Goal: Task Accomplishment & Management: Manage account settings

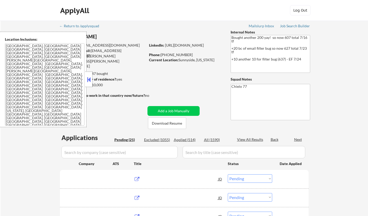
select select ""pending""
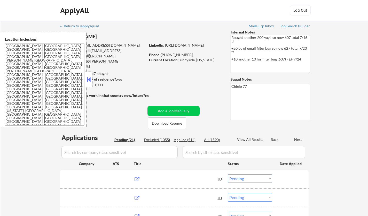
select select ""pending""
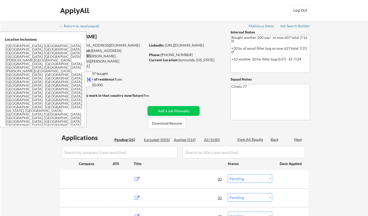
select select ""pending""
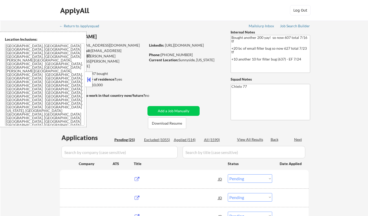
select select ""pending""
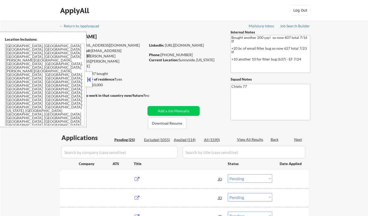
select select ""pending""
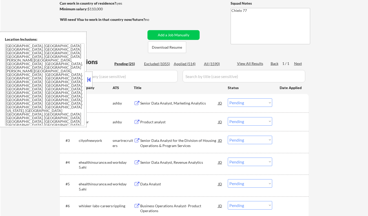
scroll to position [77, 0]
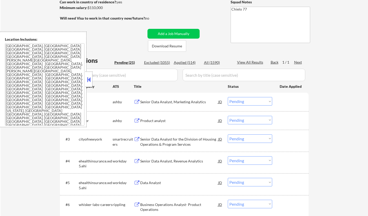
click at [89, 79] on button at bounding box center [89, 80] width 6 height 8
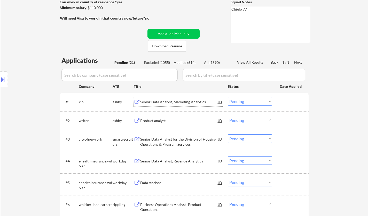
click at [164, 99] on div "Senior Data Analyst, Marketing Analytics" at bounding box center [179, 101] width 78 height 9
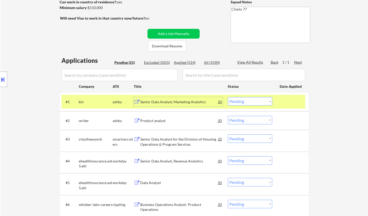
drag, startPoint x: 262, startPoint y: 98, endPoint x: 263, endPoint y: 103, distance: 5.5
click at [262, 98] on select "Choose an option... Pending Applied Excluded (Questions) Excluded (Expired) Exc…" at bounding box center [249, 101] width 44 height 9
click at [227, 97] on select "Choose an option... Pending Applied Excluded (Questions) Excluded (Expired) Exc…" at bounding box center [249, 101] width 44 height 9
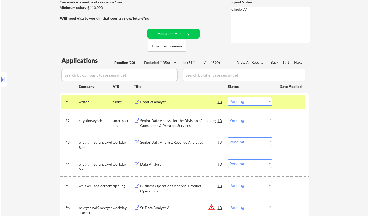
click at [145, 100] on div "Product analyst" at bounding box center [179, 102] width 78 height 5
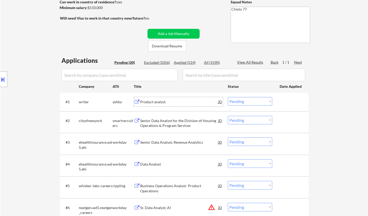
drag, startPoint x: 246, startPoint y: 101, endPoint x: 246, endPoint y: 105, distance: 3.9
click at [246, 102] on select "Choose an option... Pending Applied Excluded (Questions) Excluded (Expired) Exc…" at bounding box center [249, 101] width 44 height 9
click at [227, 97] on select "Choose an option... Pending Applied Excluded (Questions) Excluded (Expired) Exc…" at bounding box center [249, 101] width 44 height 9
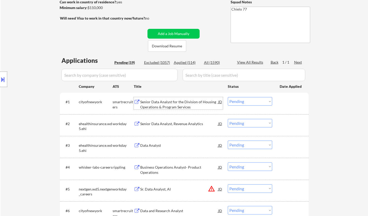
click at [172, 105] on div "Senior Data Analyst for the Division of Housing Operations & Program Services" at bounding box center [179, 105] width 78 height 10
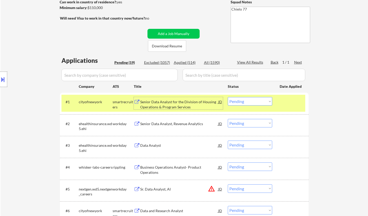
click at [255, 101] on select "Choose an option... Pending Applied Excluded (Questions) Excluded (Expired) Exc…" at bounding box center [249, 101] width 44 height 9
click at [227, 97] on select "Choose an option... Pending Applied Excluded (Questions) Excluded (Expired) Exc…" at bounding box center [249, 101] width 44 height 9
select select ""pending""
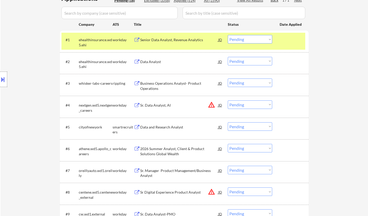
scroll to position [181, 0]
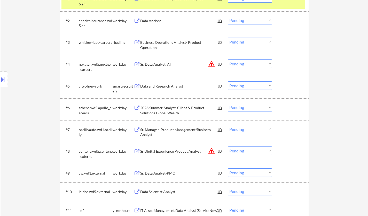
click at [165, 86] on div "Data and Research Analyst" at bounding box center [179, 86] width 78 height 5
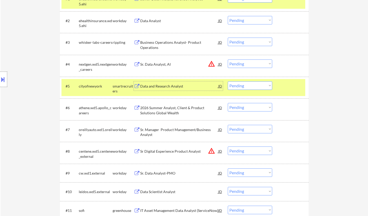
drag, startPoint x: 247, startPoint y: 86, endPoint x: 250, endPoint y: 88, distance: 4.0
click at [248, 86] on select "Choose an option... Pending Applied Excluded (Questions) Excluded (Expired) Exc…" at bounding box center [249, 86] width 44 height 9
click at [227, 82] on select "Choose an option... Pending Applied Excluded (Questions) Excluded (Expired) Exc…" at bounding box center [249, 86] width 44 height 9
select select ""pending""
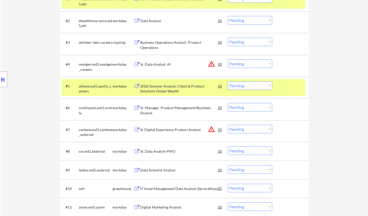
click at [165, 152] on div "Sr. Data Analyst-PMO" at bounding box center [179, 151] width 78 height 5
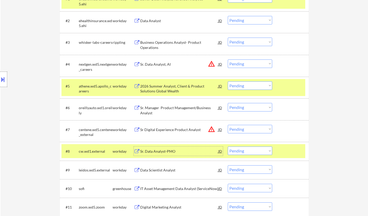
click at [251, 153] on select "Choose an option... Pending Applied Excluded (Questions) Excluded (Expired) Exc…" at bounding box center [249, 151] width 44 height 9
click at [227, 147] on select "Choose an option... Pending Applied Excluded (Questions) Excluded (Expired) Exc…" at bounding box center [249, 151] width 44 height 9
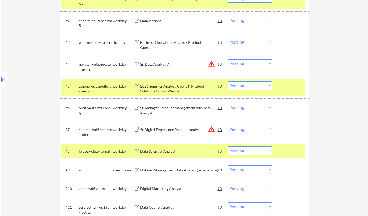
click at [154, 152] on div "Data Scientist Analyst" at bounding box center [179, 151] width 78 height 5
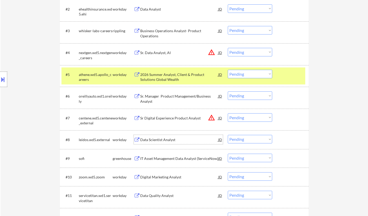
scroll to position [206, 0]
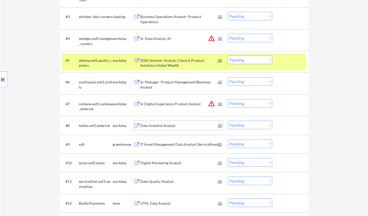
click at [160, 126] on div "Data Scientist Analyst" at bounding box center [179, 125] width 78 height 5
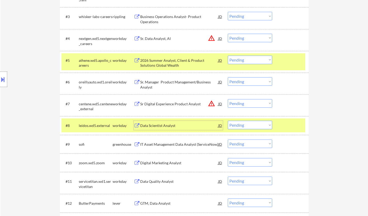
click at [0, 87] on div "Location Inclusions: [GEOGRAPHIC_DATA], [GEOGRAPHIC_DATA] [GEOGRAPHIC_DATA], [G…" at bounding box center [46, 80] width 92 height 96
click at [0, 83] on button at bounding box center [3, 79] width 6 height 9
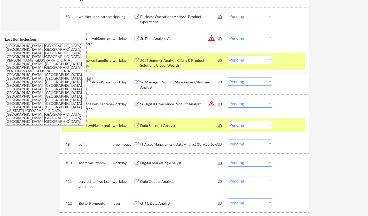
drag, startPoint x: 88, startPoint y: 83, endPoint x: 89, endPoint y: 80, distance: 2.8
click at [89, 83] on button at bounding box center [89, 80] width 6 height 8
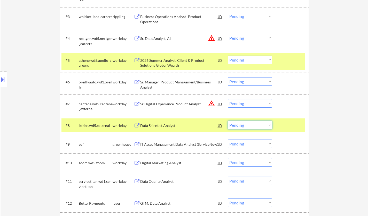
drag, startPoint x: 242, startPoint y: 124, endPoint x: 242, endPoint y: 128, distance: 4.4
click at [242, 124] on select "Choose an option... Pending Applied Excluded (Questions) Excluded (Expired) Exc…" at bounding box center [249, 125] width 44 height 9
click at [227, 121] on select "Choose an option... Pending Applied Excluded (Questions) Excluded (Expired) Exc…" at bounding box center [249, 125] width 44 height 9
select select ""pending""
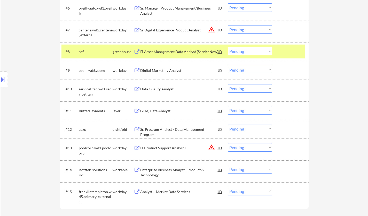
scroll to position [284, 0]
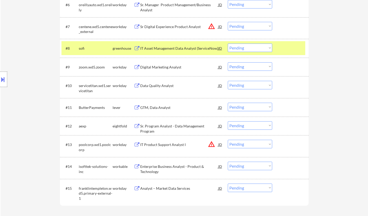
click at [162, 104] on div "GTM, Data Analyst" at bounding box center [179, 107] width 78 height 9
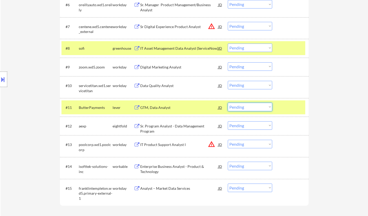
drag, startPoint x: 252, startPoint y: 105, endPoint x: 252, endPoint y: 108, distance: 3.1
click at [252, 105] on select "Choose an option... Pending Applied Excluded (Questions) Excluded (Expired) Exc…" at bounding box center [249, 107] width 44 height 9
click at [227, 103] on select "Choose an option... Pending Applied Excluded (Questions) Excluded (Expired) Exc…" at bounding box center [249, 107] width 44 height 9
select select ""pending""
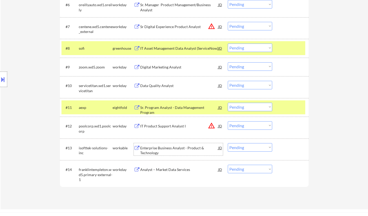
click at [168, 147] on div "Enterprise Business Analyst - Product & Technology" at bounding box center [179, 151] width 78 height 10
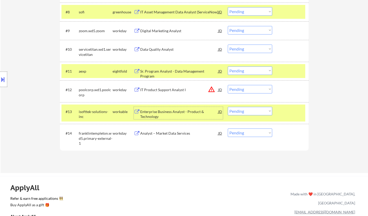
scroll to position [335, 0]
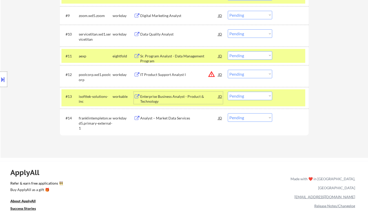
drag, startPoint x: 242, startPoint y: 97, endPoint x: 245, endPoint y: 98, distance: 3.4
click at [242, 97] on select "Choose an option... Pending Applied Excluded (Questions) Excluded (Expired) Exc…" at bounding box center [249, 96] width 44 height 9
click at [227, 92] on select "Choose an option... Pending Applied Excluded (Questions) Excluded (Expired) Exc…" at bounding box center [249, 96] width 44 height 9
select select ""pending""
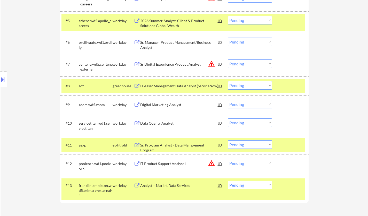
scroll to position [232, 0]
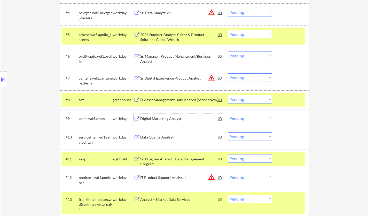
click at [170, 117] on div "Digital Marketing Analyst" at bounding box center [179, 118] width 78 height 5
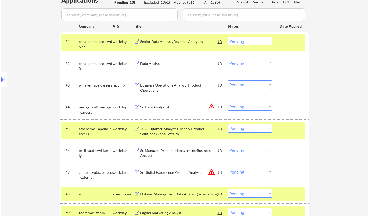
scroll to position [258, 0]
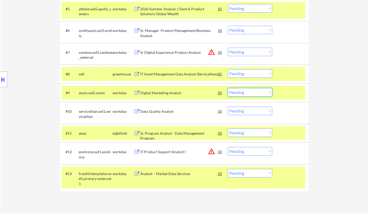
click at [256, 94] on select "Choose an option... Pending Applied Excluded (Questions) Excluded (Expired) Exc…" at bounding box center [249, 92] width 44 height 9
click at [227, 88] on select "Choose an option... Pending Applied Excluded (Questions) Excluded (Expired) Exc…" at bounding box center [249, 92] width 44 height 9
select select ""pending""
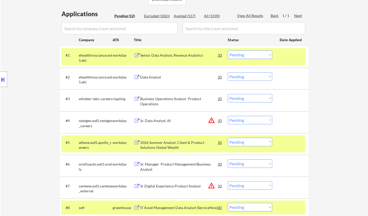
scroll to position [129, 0]
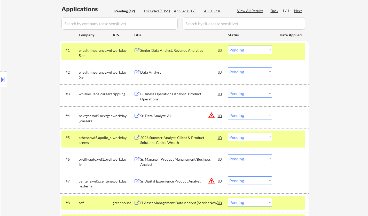
click at [150, 71] on div "Data Analyst" at bounding box center [179, 72] width 78 height 5
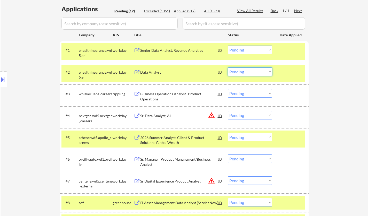
drag, startPoint x: 239, startPoint y: 71, endPoint x: 248, endPoint y: 75, distance: 9.1
click at [239, 71] on select "Choose an option... Pending Applied Excluded (Questions) Excluded (Expired) Exc…" at bounding box center [249, 72] width 44 height 9
click at [244, 73] on select "Choose an option... Pending Applied Excluded (Questions) Excluded (Expired) Exc…" at bounding box center [249, 72] width 44 height 9
click at [227, 68] on select "Choose an option... Pending Applied Excluded (Questions) Excluded (Expired) Exc…" at bounding box center [249, 72] width 44 height 9
select select ""pending""
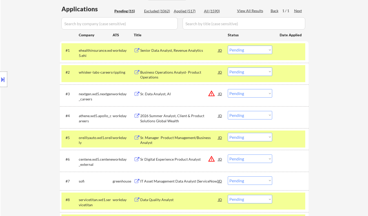
click at [160, 54] on div "Senior Data Analyst, Revenue Analytics" at bounding box center [179, 50] width 78 height 9
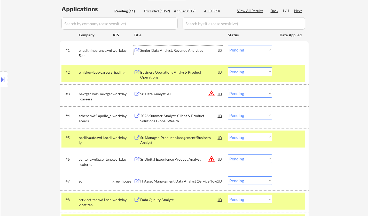
click at [235, 49] on select "Choose an option... Pending Applied Excluded (Questions) Excluded (Expired) Exc…" at bounding box center [249, 50] width 44 height 9
click at [227, 46] on select "Choose an option... Pending Applied Excluded (Questions) Excluded (Expired) Exc…" at bounding box center [249, 50] width 44 height 9
select select ""pending""
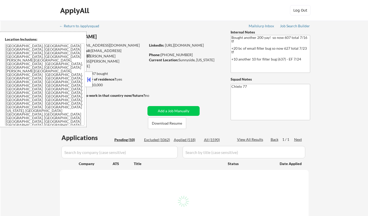
select select ""pending""
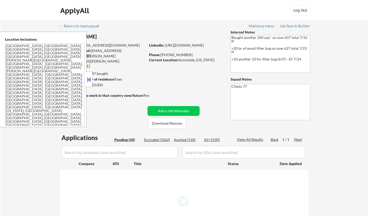
select select ""pending""
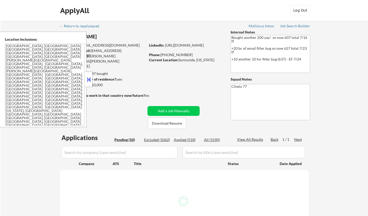
select select ""pending""
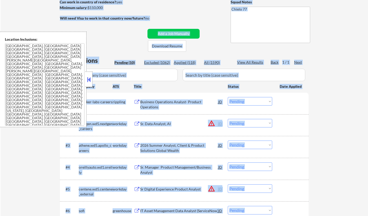
drag, startPoint x: 87, startPoint y: 77, endPoint x: 89, endPoint y: 81, distance: 5.0
click at [87, 78] on button at bounding box center [89, 80] width 6 height 8
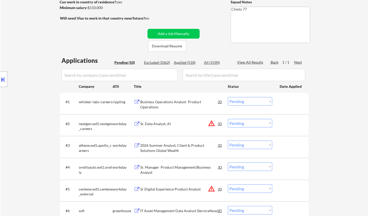
click at [352, 132] on div "← Return to /applysquad Mailslurp Inbox Job Search Builder [PERSON_NAME] User E…" at bounding box center [184, 137] width 367 height 389
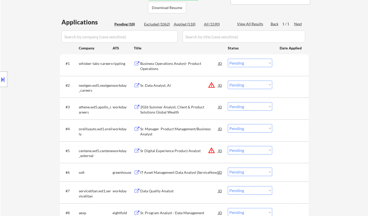
scroll to position [129, 0]
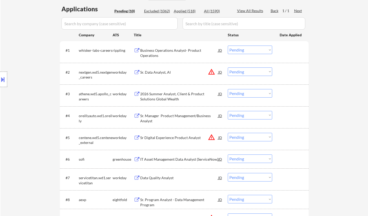
click at [172, 161] on div "IT Asset Management Data Analyst (ServiceNow)" at bounding box center [179, 159] width 78 height 5
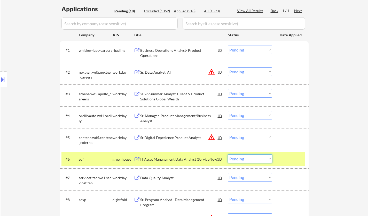
drag, startPoint x: 257, startPoint y: 159, endPoint x: 267, endPoint y: 173, distance: 16.8
click at [257, 159] on select "Choose an option... Pending Applied Excluded (Questions) Excluded (Expired) Exc…" at bounding box center [249, 159] width 44 height 9
click at [227, 155] on select "Choose an option... Pending Applied Excluded (Questions) Excluded (Expired) Exc…" at bounding box center [249, 159] width 44 height 9
select select ""pending""
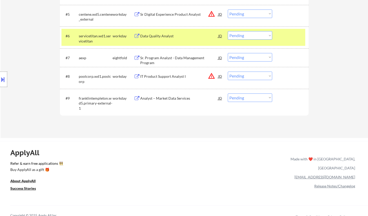
scroll to position [258, 0]
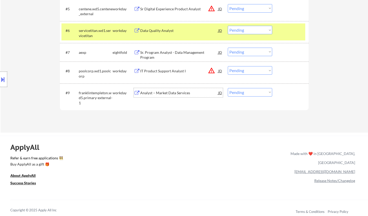
click at [168, 96] on div "Analyst – Market Data Services" at bounding box center [179, 92] width 78 height 9
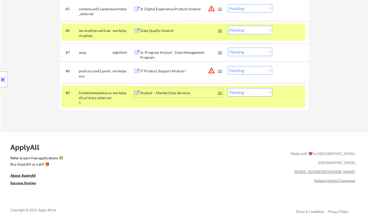
click at [261, 93] on select "Choose an option... Pending Applied Excluded (Questions) Excluded (Expired) Exc…" at bounding box center [249, 92] width 44 height 9
select select ""excluded__bad_match_""
click at [227, 88] on select "Choose an option... Pending Applied Excluded (Questions) Excluded (Expired) Exc…" at bounding box center [249, 92] width 44 height 9
